Goal: Information Seeking & Learning: Understand process/instructions

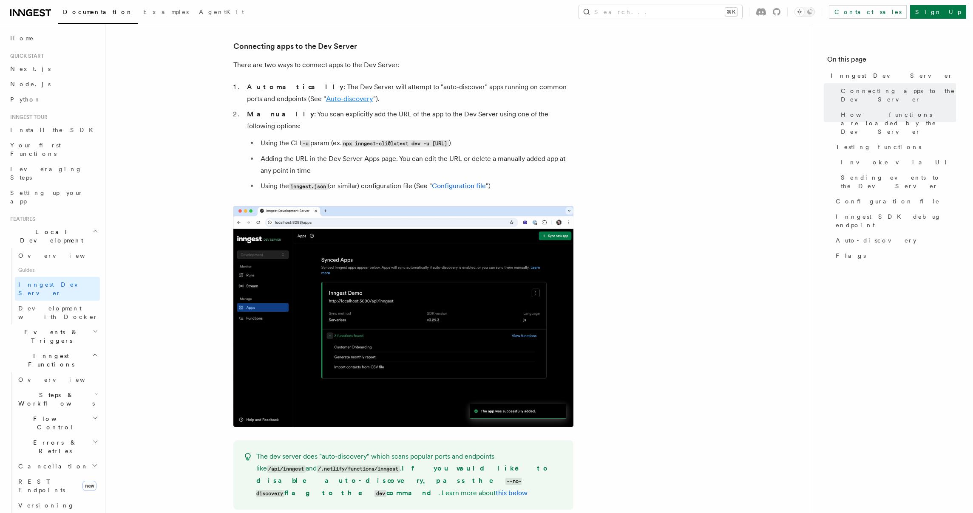
click at [326, 97] on link "Auto-discovery" at bounding box center [349, 99] width 47 height 8
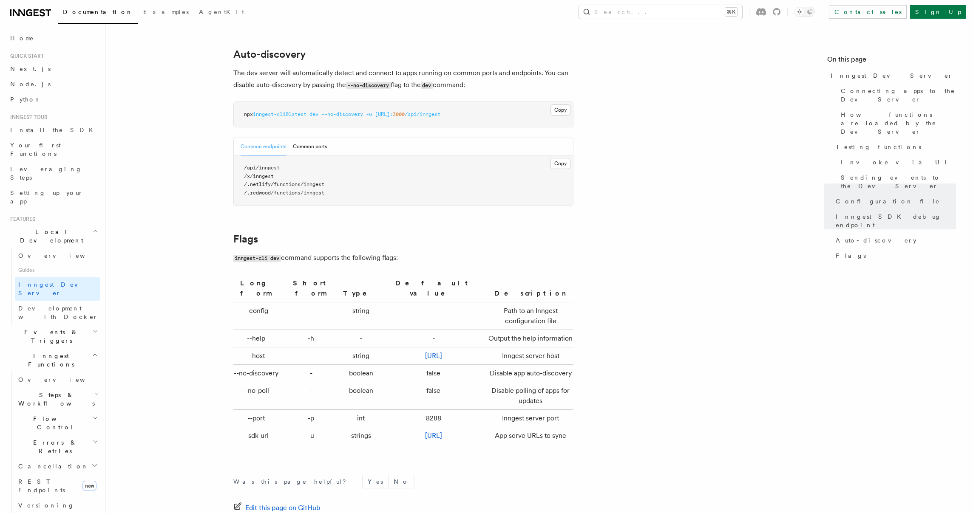
scroll to position [2615, 0]
click at [313, 138] on button "Common ports" at bounding box center [310, 146] width 34 height 17
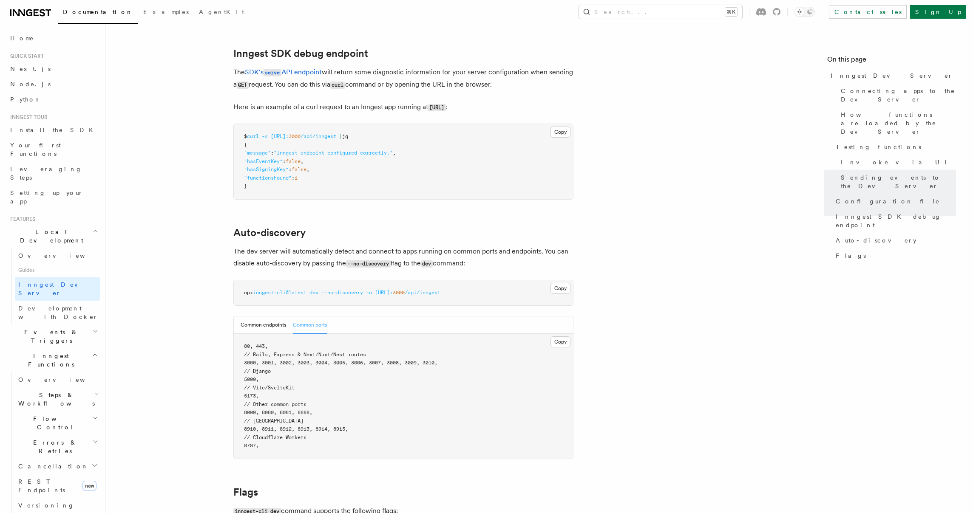
scroll to position [2437, 0]
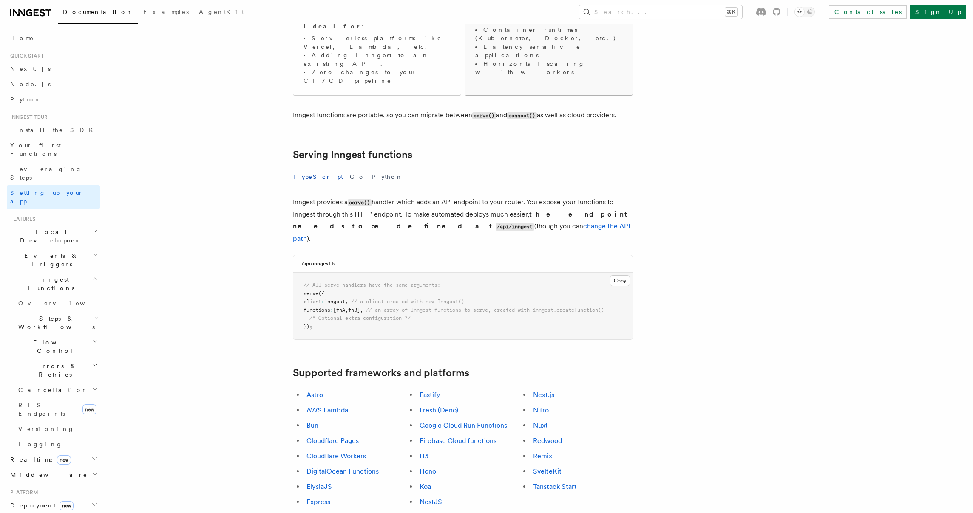
scroll to position [204, 0]
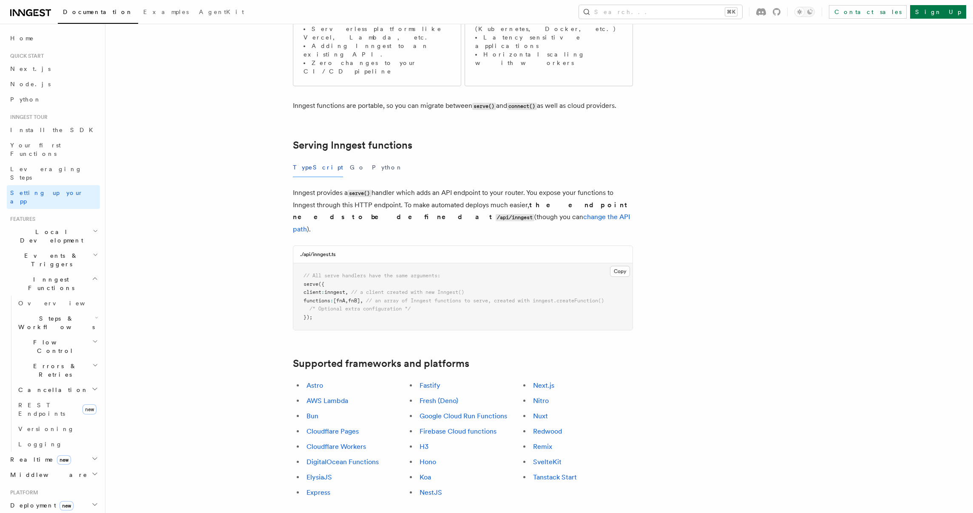
click at [359, 298] on span "fnB]" at bounding box center [354, 301] width 12 height 6
click at [361, 306] on span "/* Optional extra configuration */" at bounding box center [359, 309] width 101 height 6
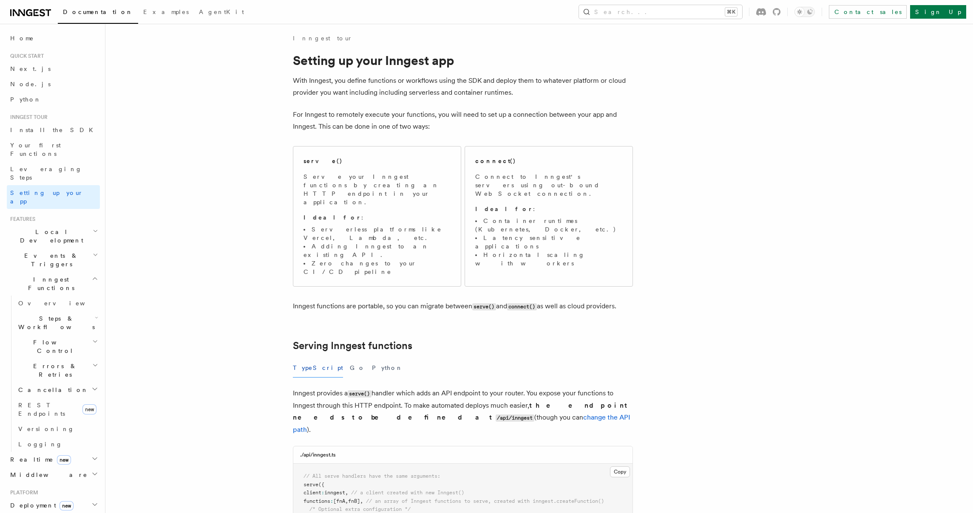
scroll to position [0, 0]
